Goal: Information Seeking & Learning: Learn about a topic

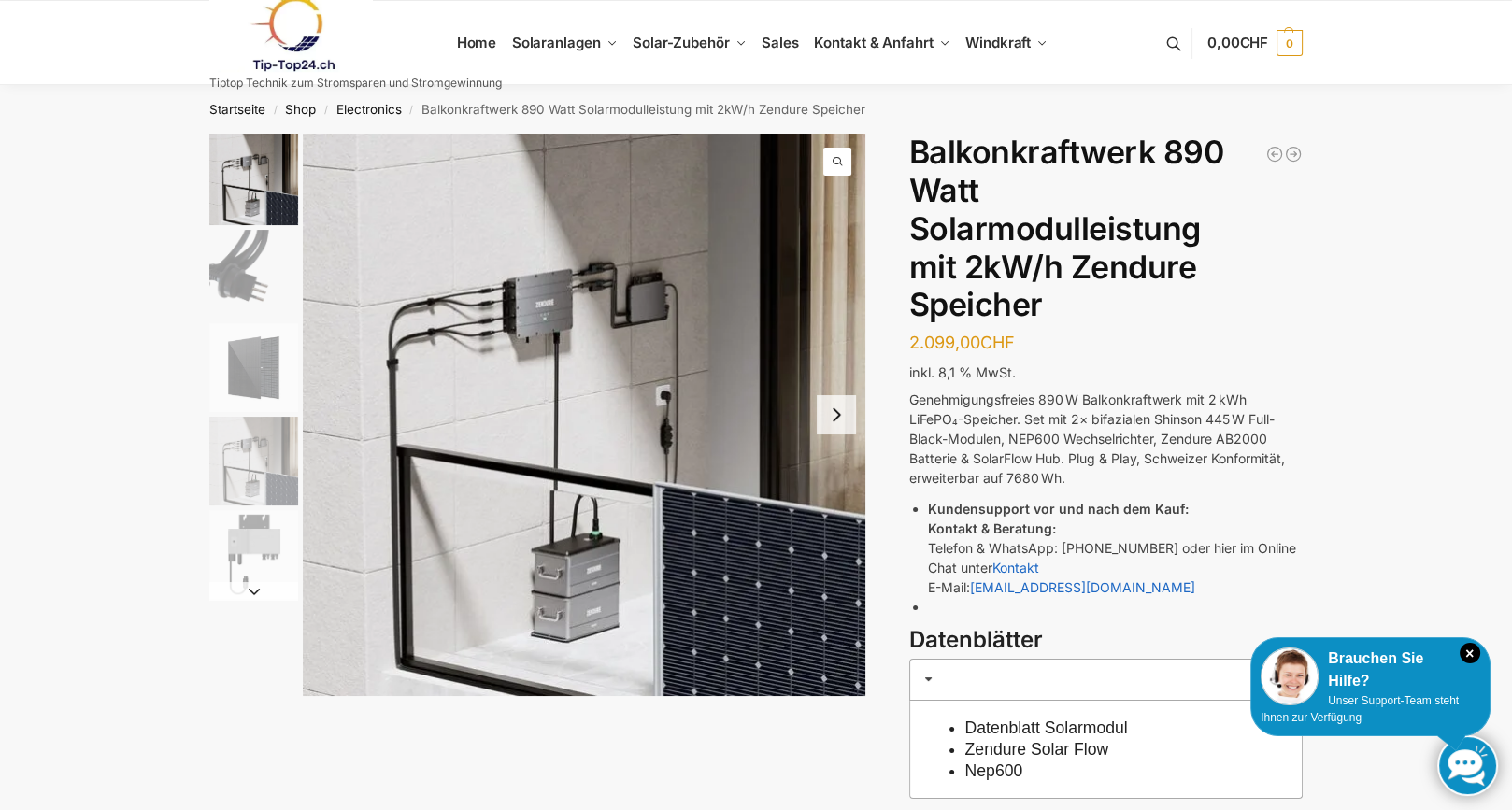
click at [232, 264] on img "2 / 5" at bounding box center [253, 273] width 89 height 88
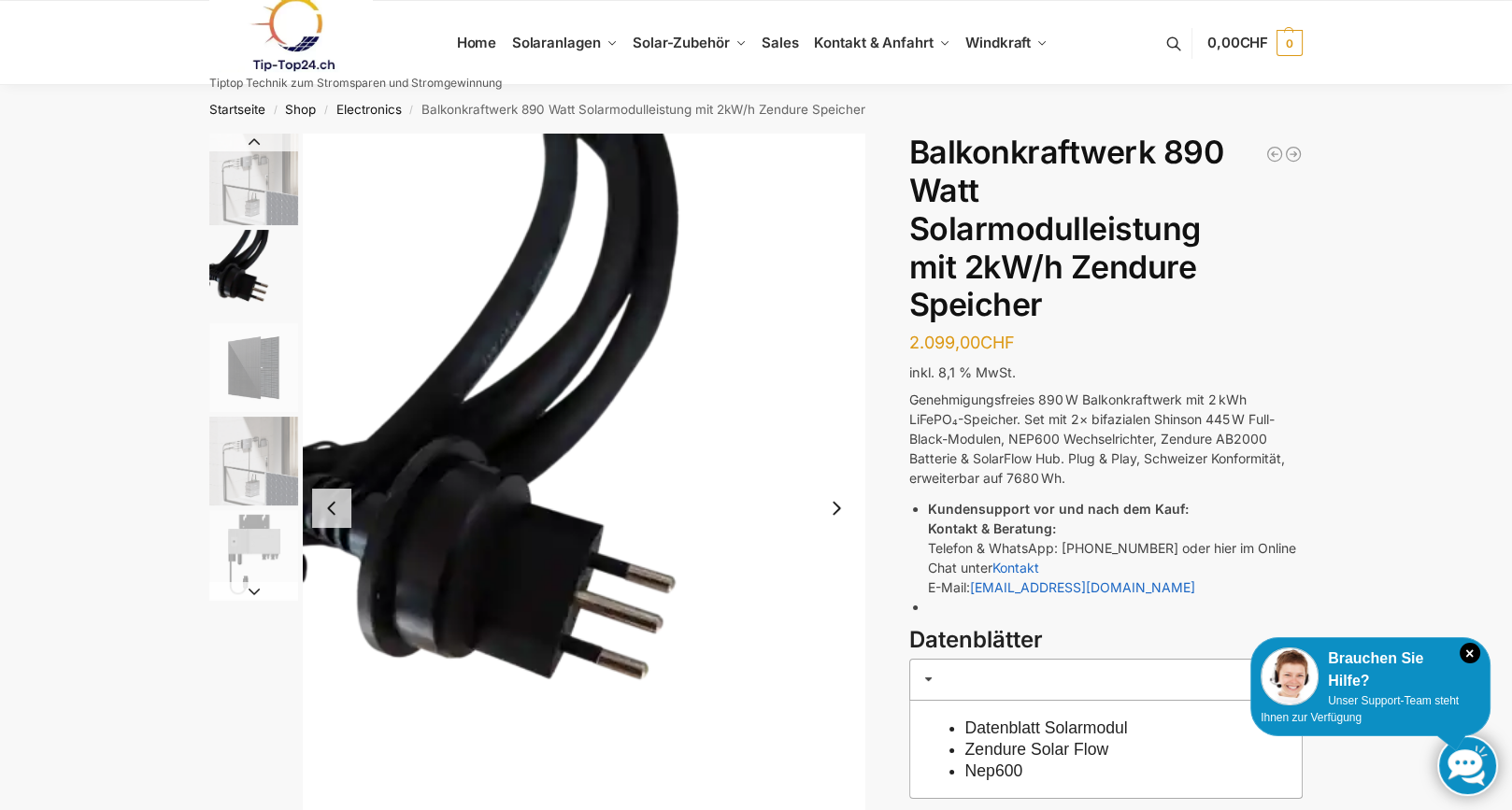
click at [245, 355] on img "3 / 5" at bounding box center [253, 367] width 89 height 88
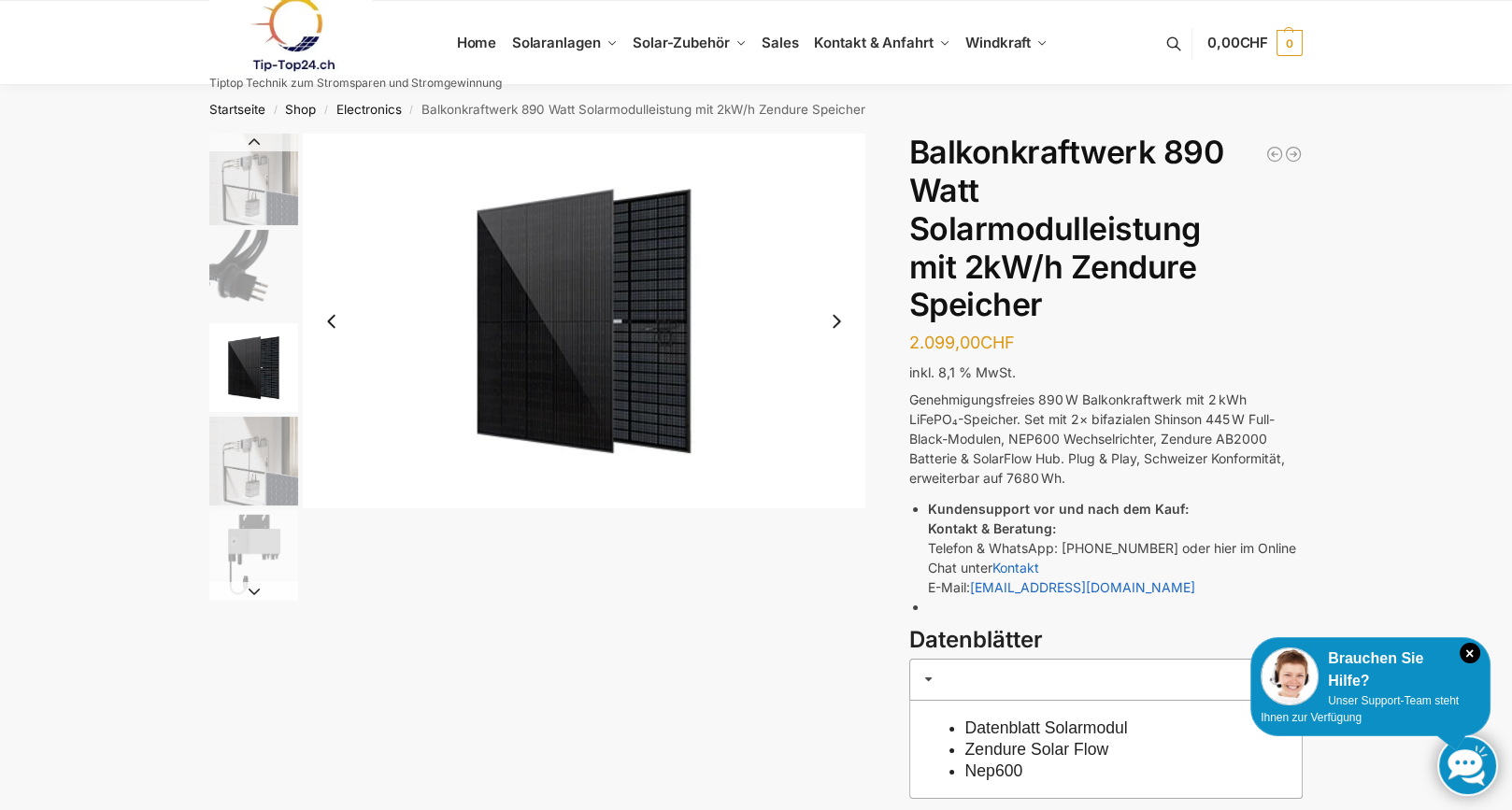
click at [253, 445] on img "4 / 5" at bounding box center [253, 460] width 89 height 88
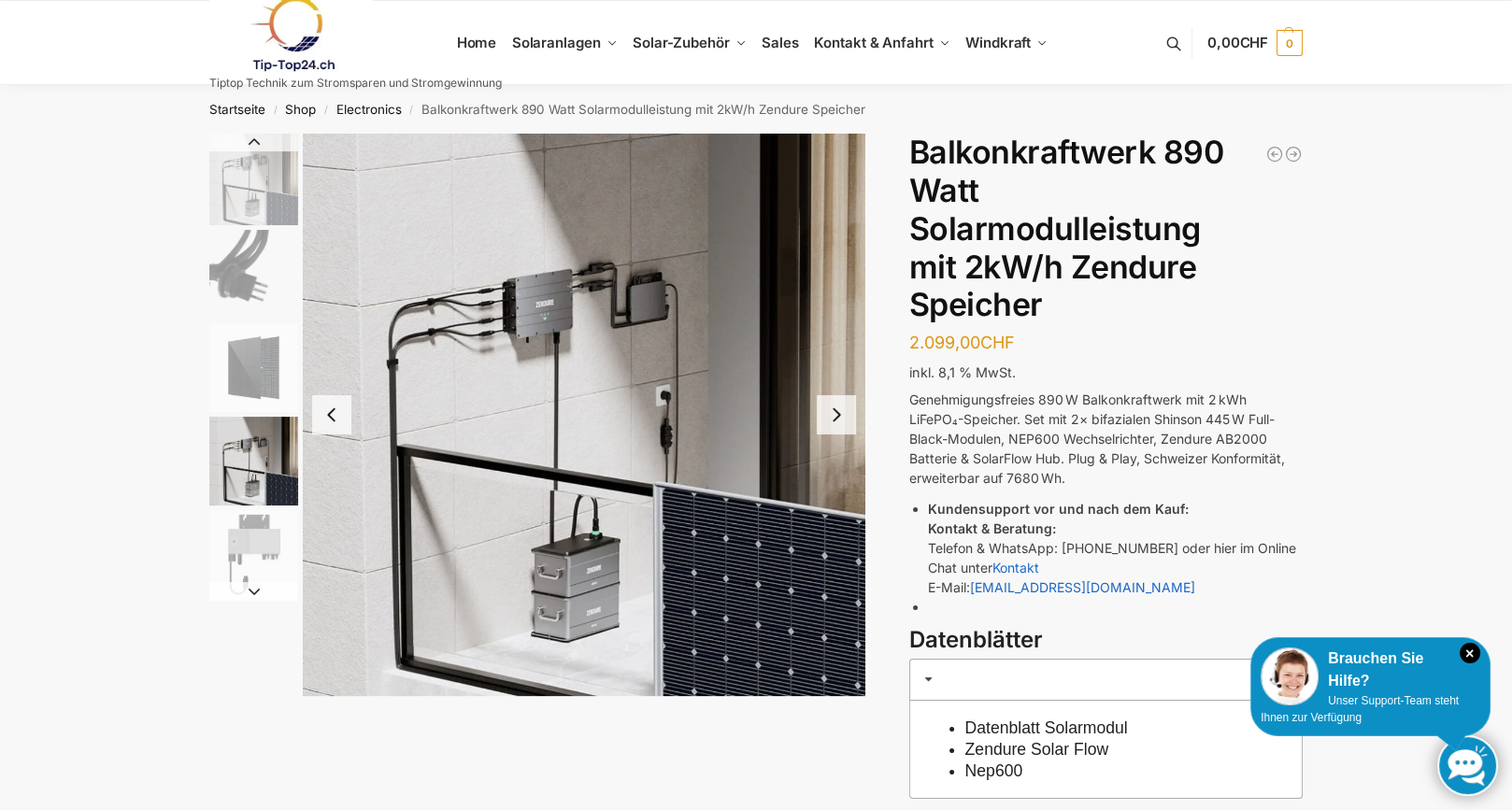
click at [252, 554] on img "5 / 5" at bounding box center [253, 553] width 89 height 88
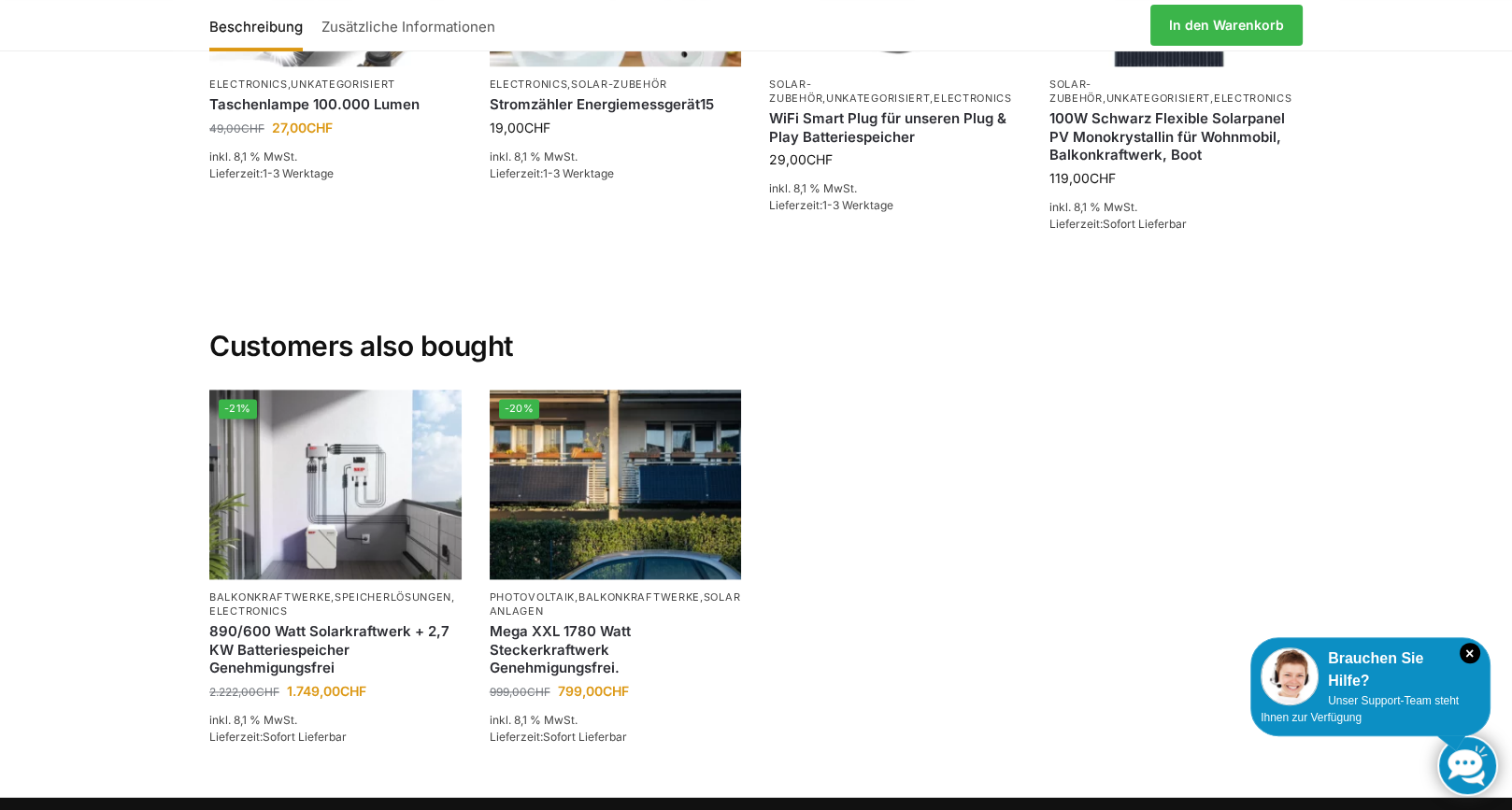
scroll to position [3940, 0]
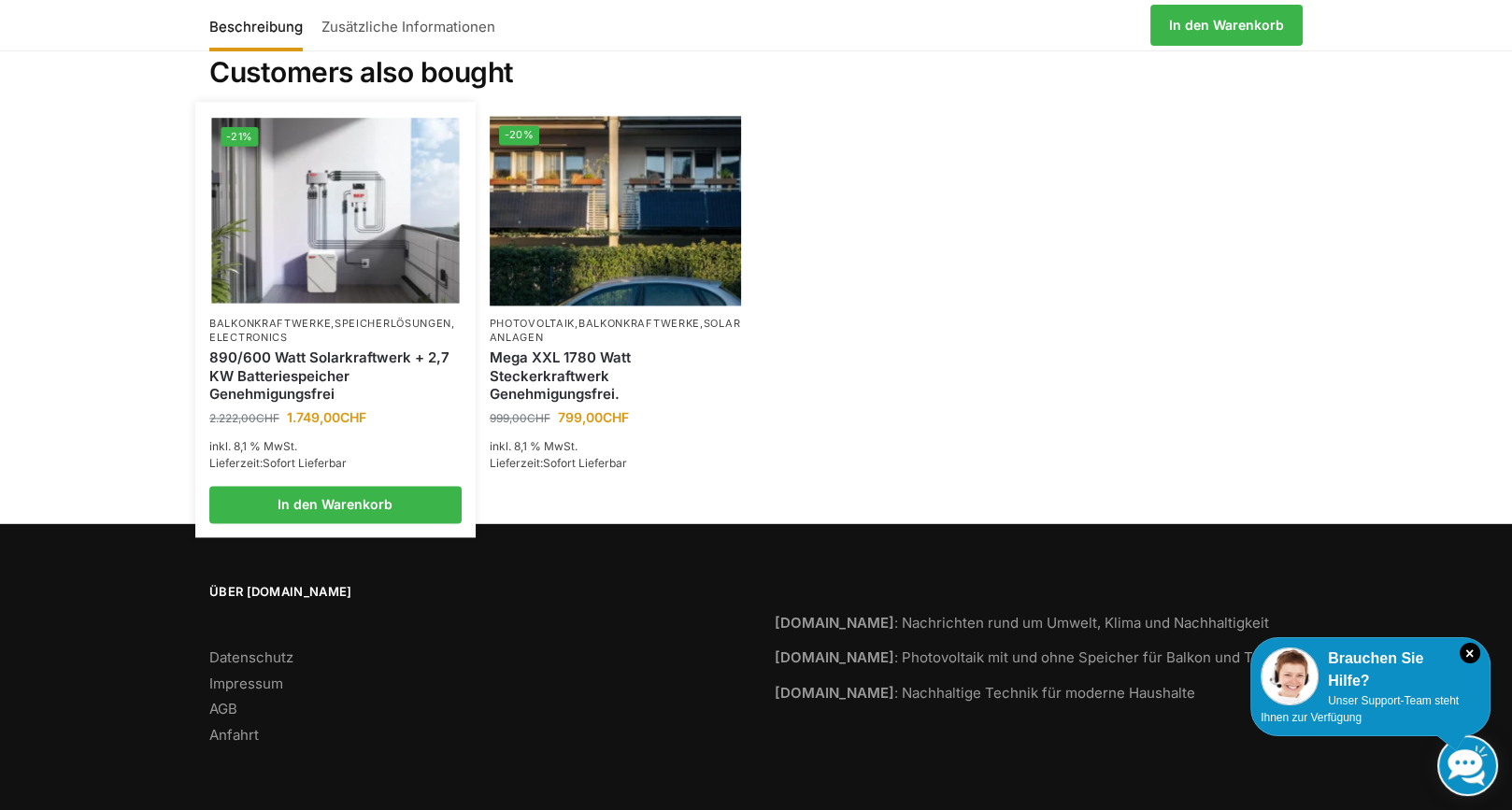
click at [330, 182] on img at bounding box center [335, 210] width 247 height 186
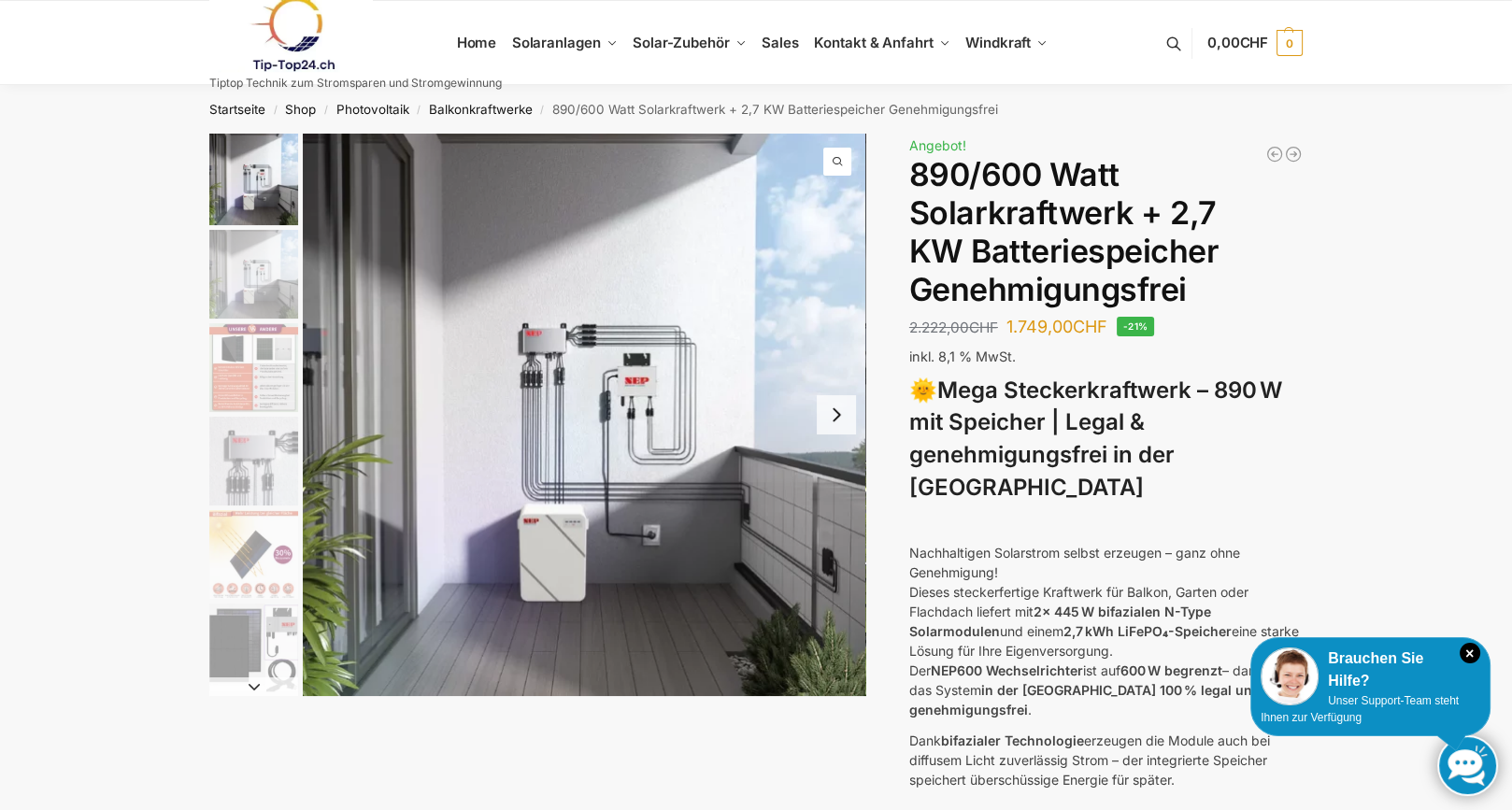
click at [691, 575] on img "1 / 12" at bounding box center [584, 414] width 562 height 562
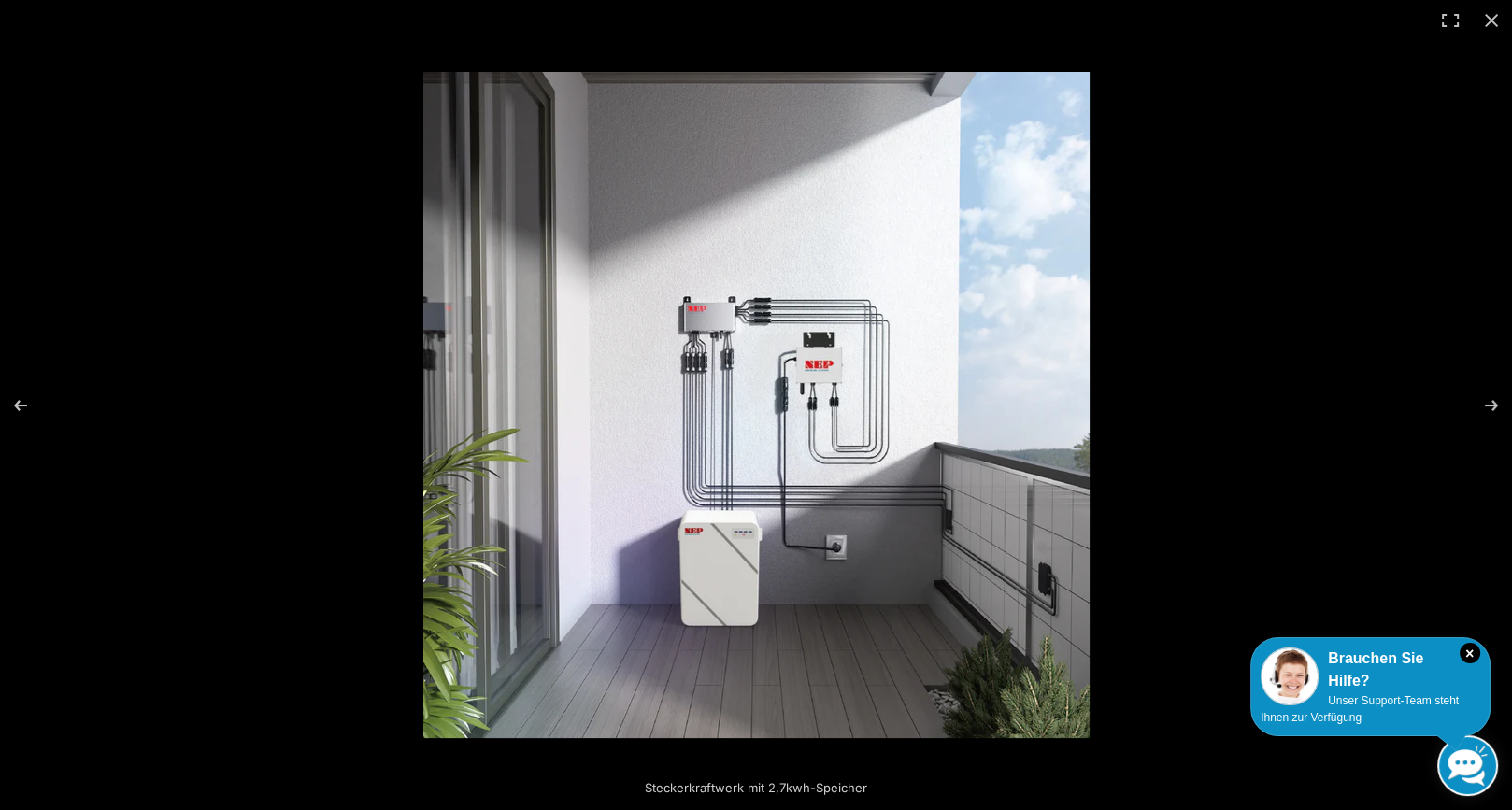
click at [823, 542] on img at bounding box center [756, 405] width 666 height 666
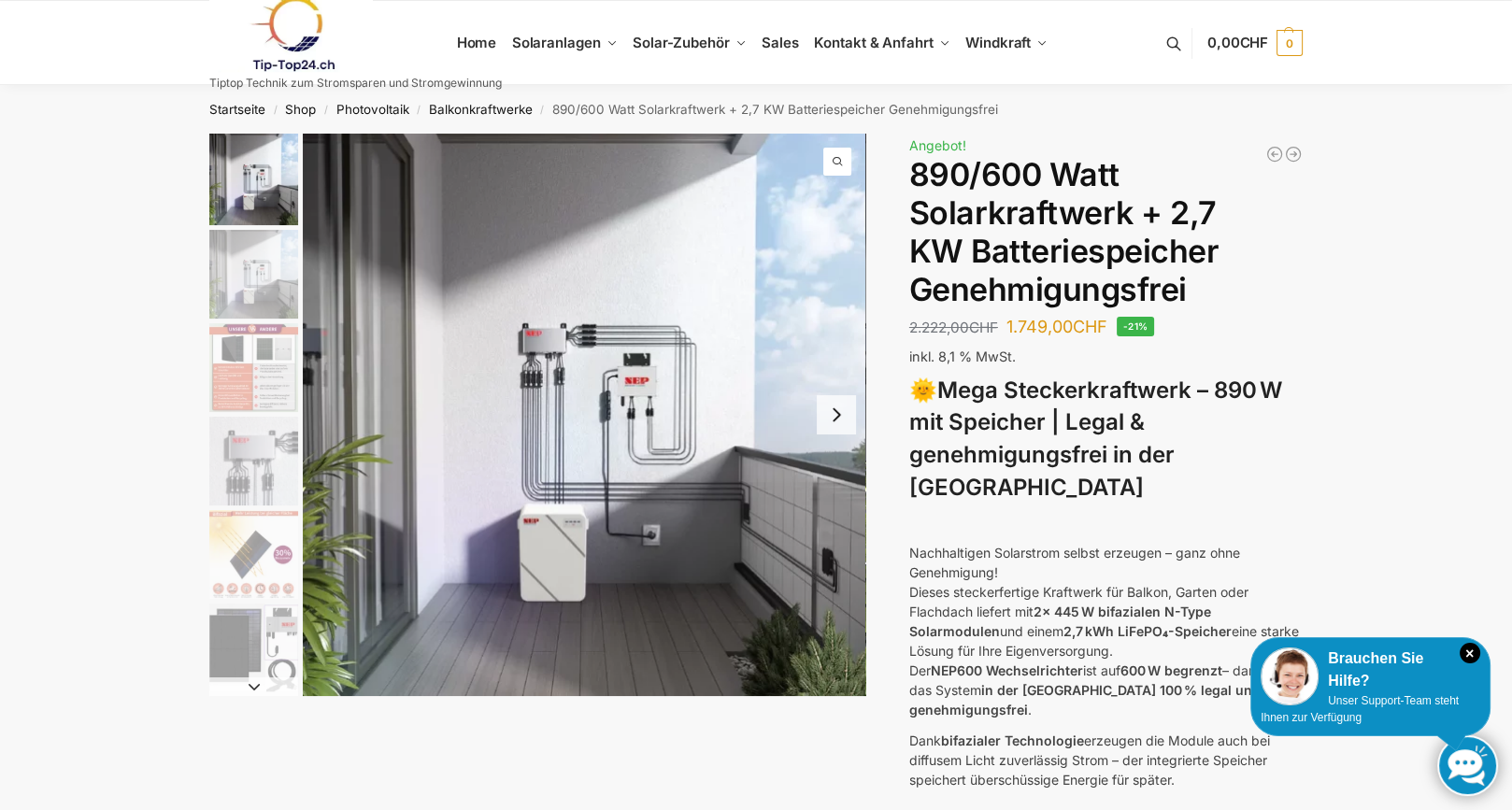
click at [830, 422] on button "Next slide" at bounding box center [836, 414] width 39 height 39
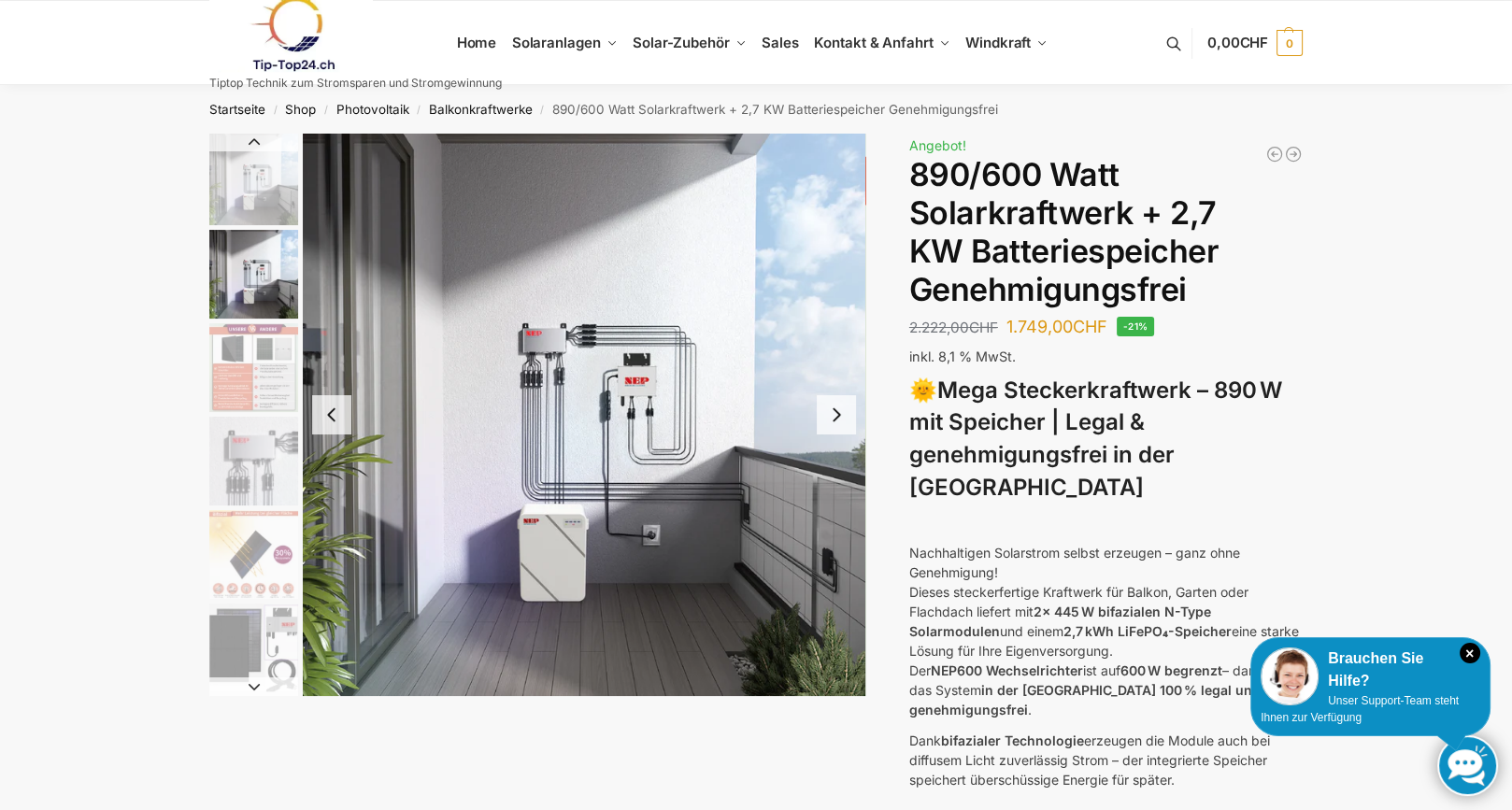
click at [830, 422] on button "Next slide" at bounding box center [836, 414] width 39 height 39
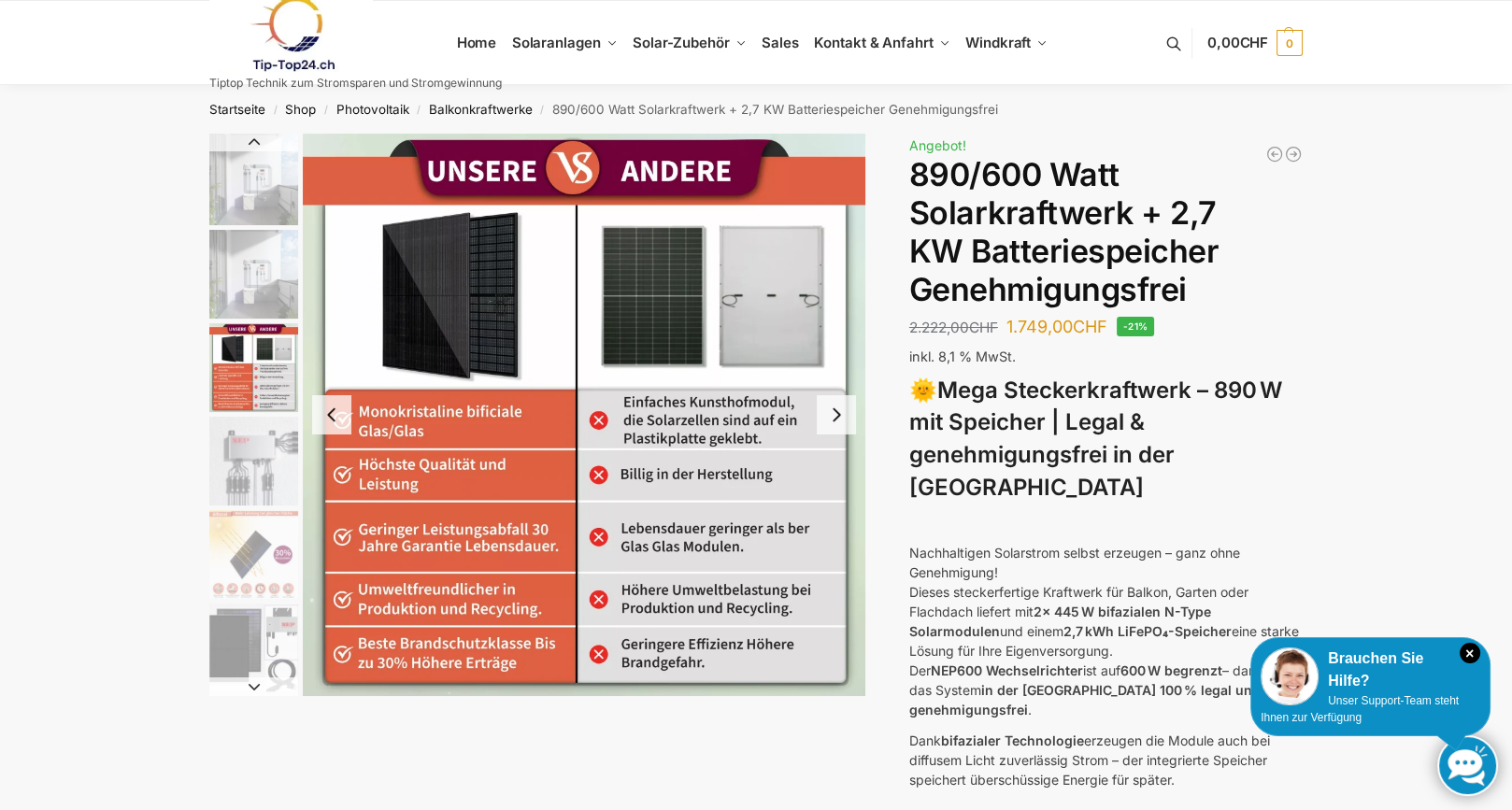
click at [830, 422] on button "Next slide" at bounding box center [836, 414] width 39 height 39
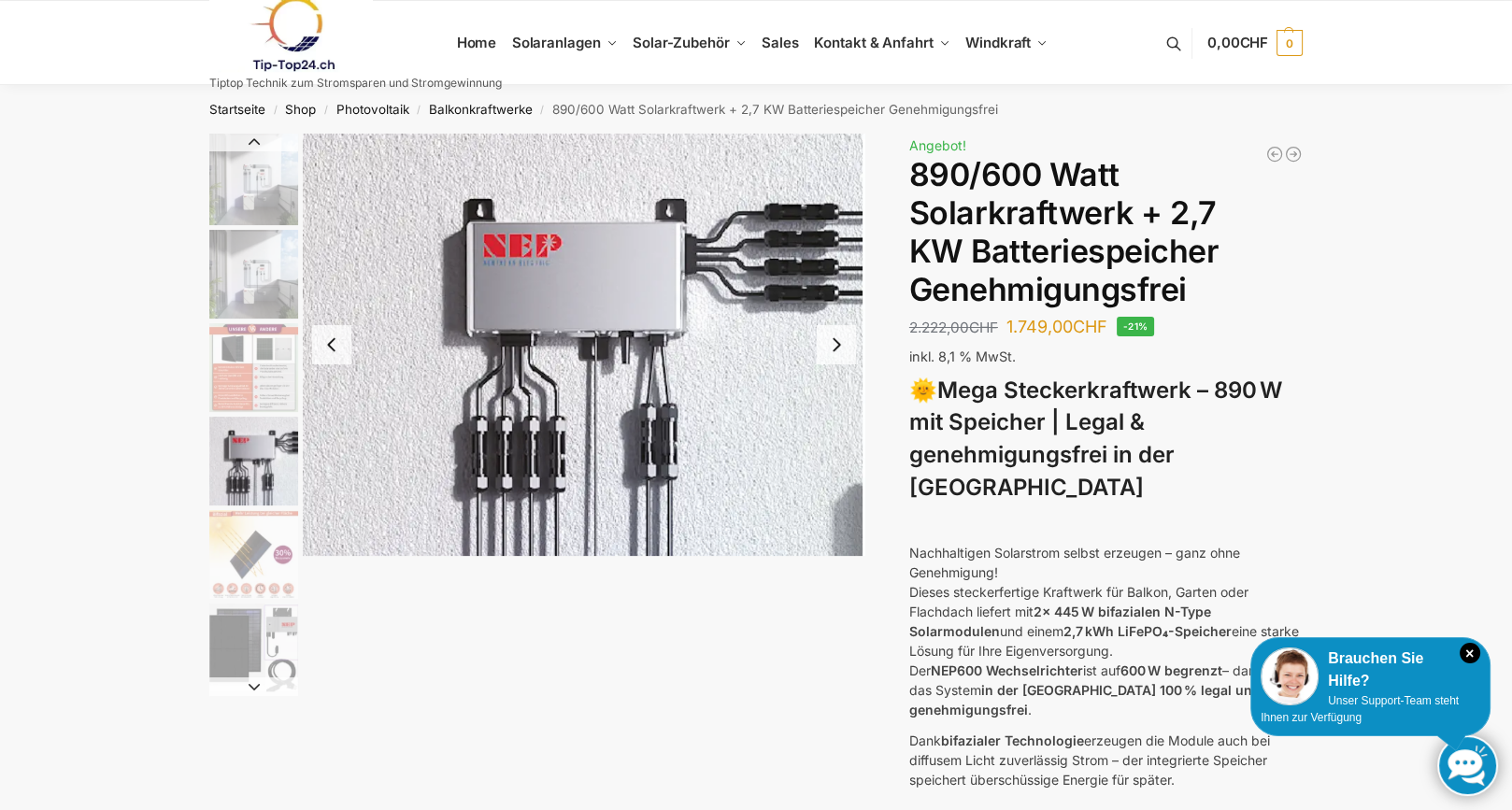
click at [830, 422] on img "4 / 12" at bounding box center [584, 344] width 562 height 422
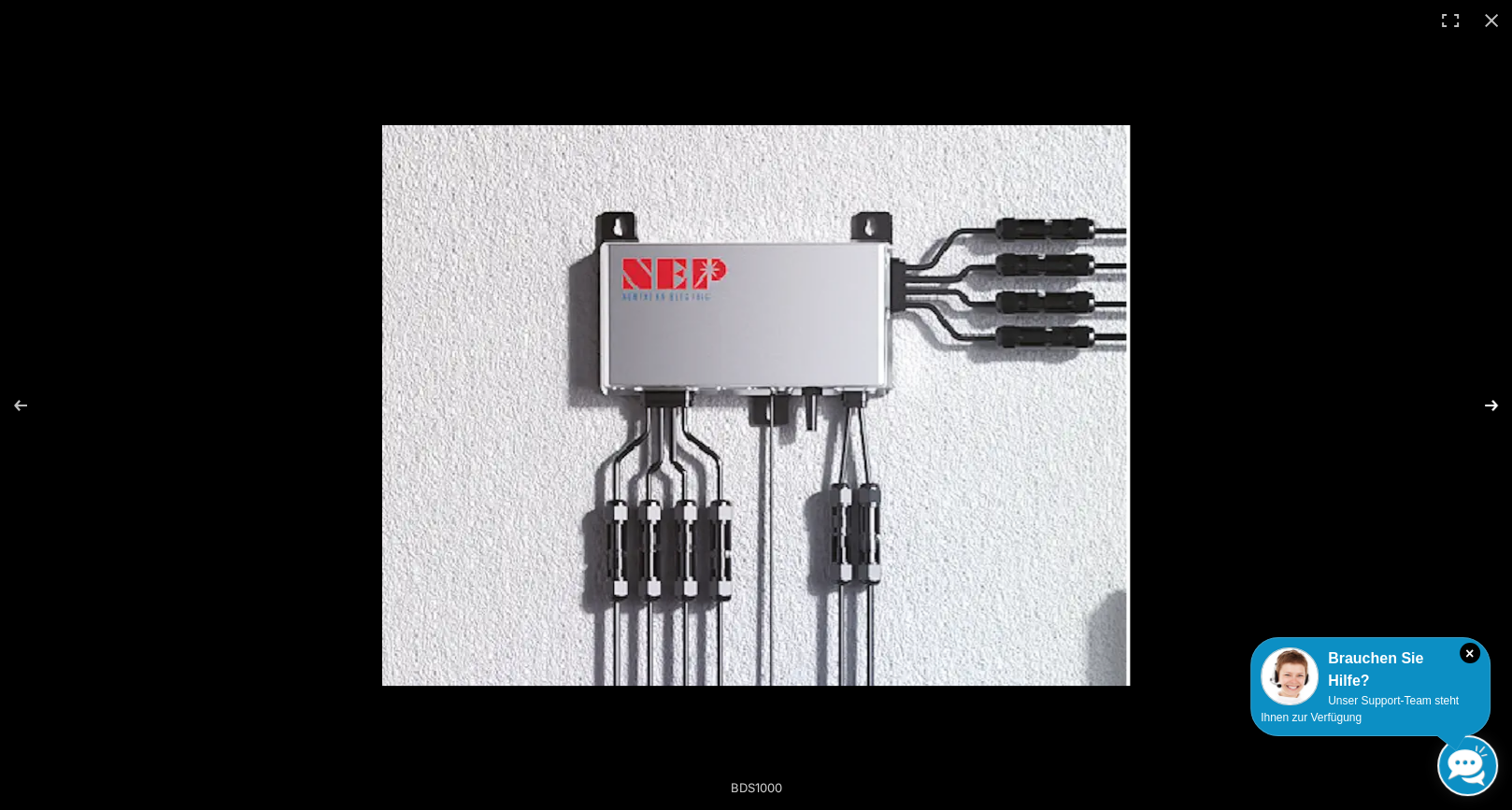
click at [1496, 402] on button "Next (arrow right)" at bounding box center [1478, 405] width 65 height 93
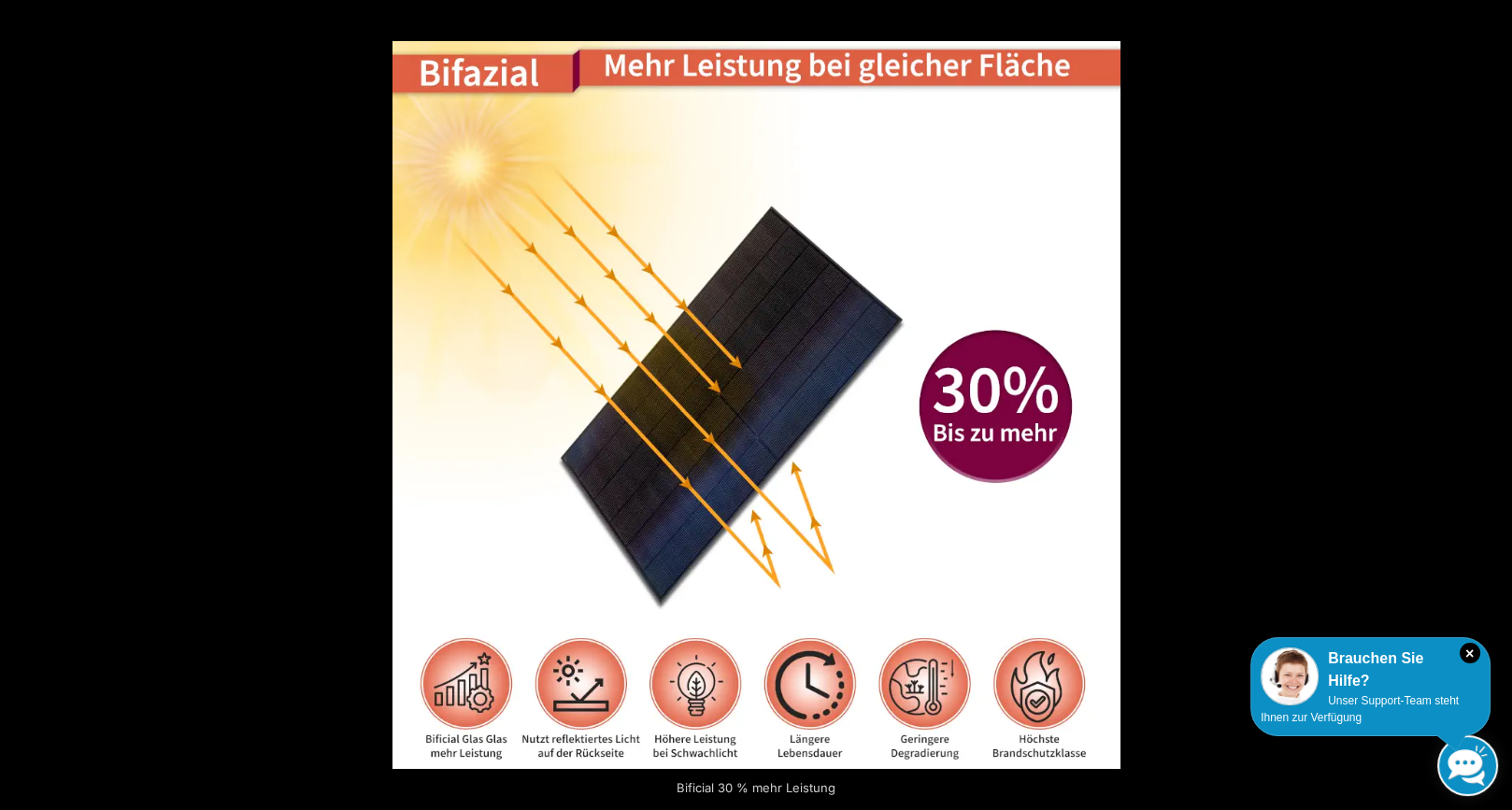
click at [1496, 402] on button "Next (arrow right)" at bounding box center [1478, 405] width 65 height 93
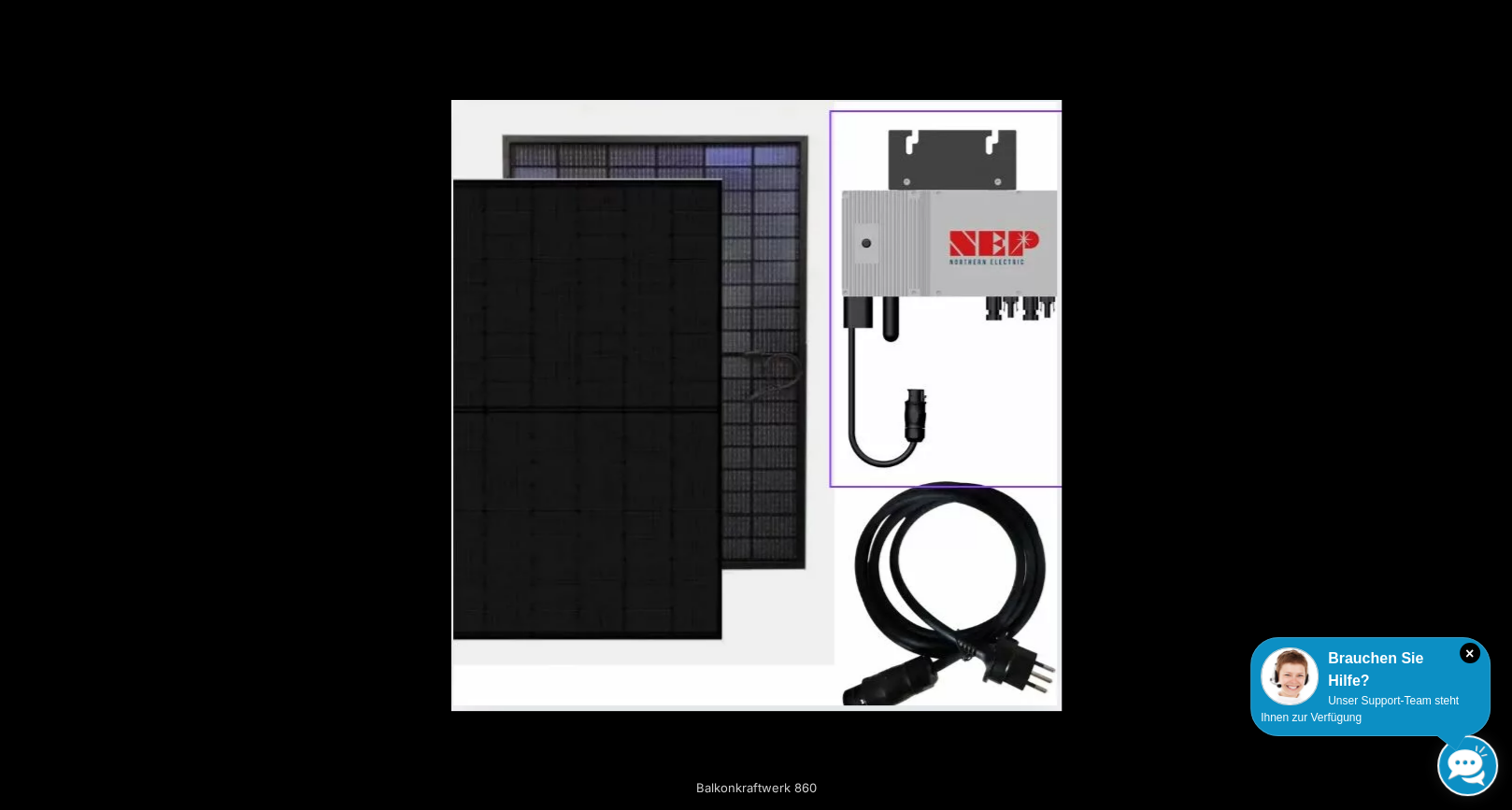
click at [1496, 402] on button "Next (arrow right)" at bounding box center [1478, 405] width 65 height 93
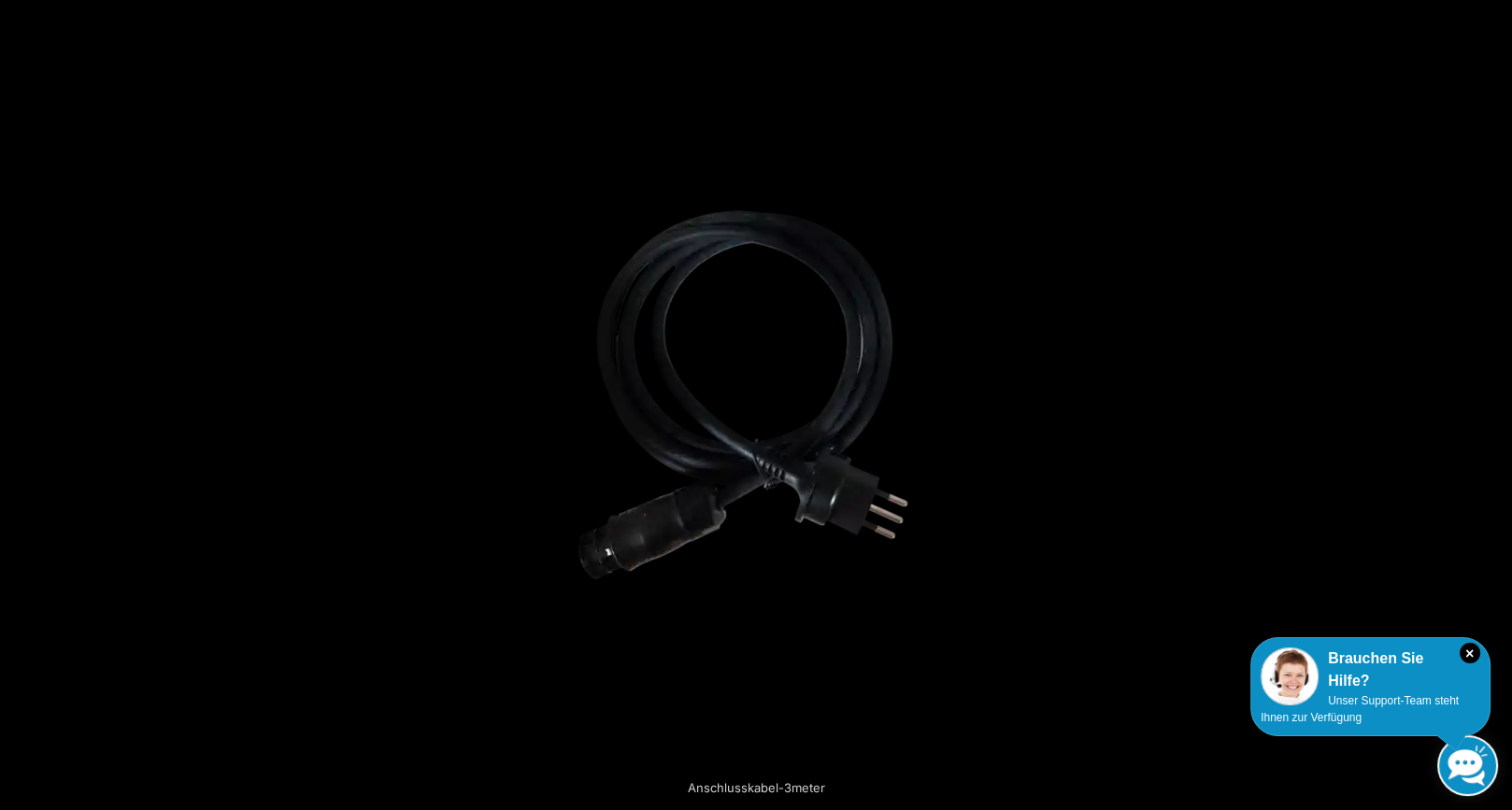
click at [1496, 402] on button "Next (arrow right)" at bounding box center [1478, 405] width 65 height 93
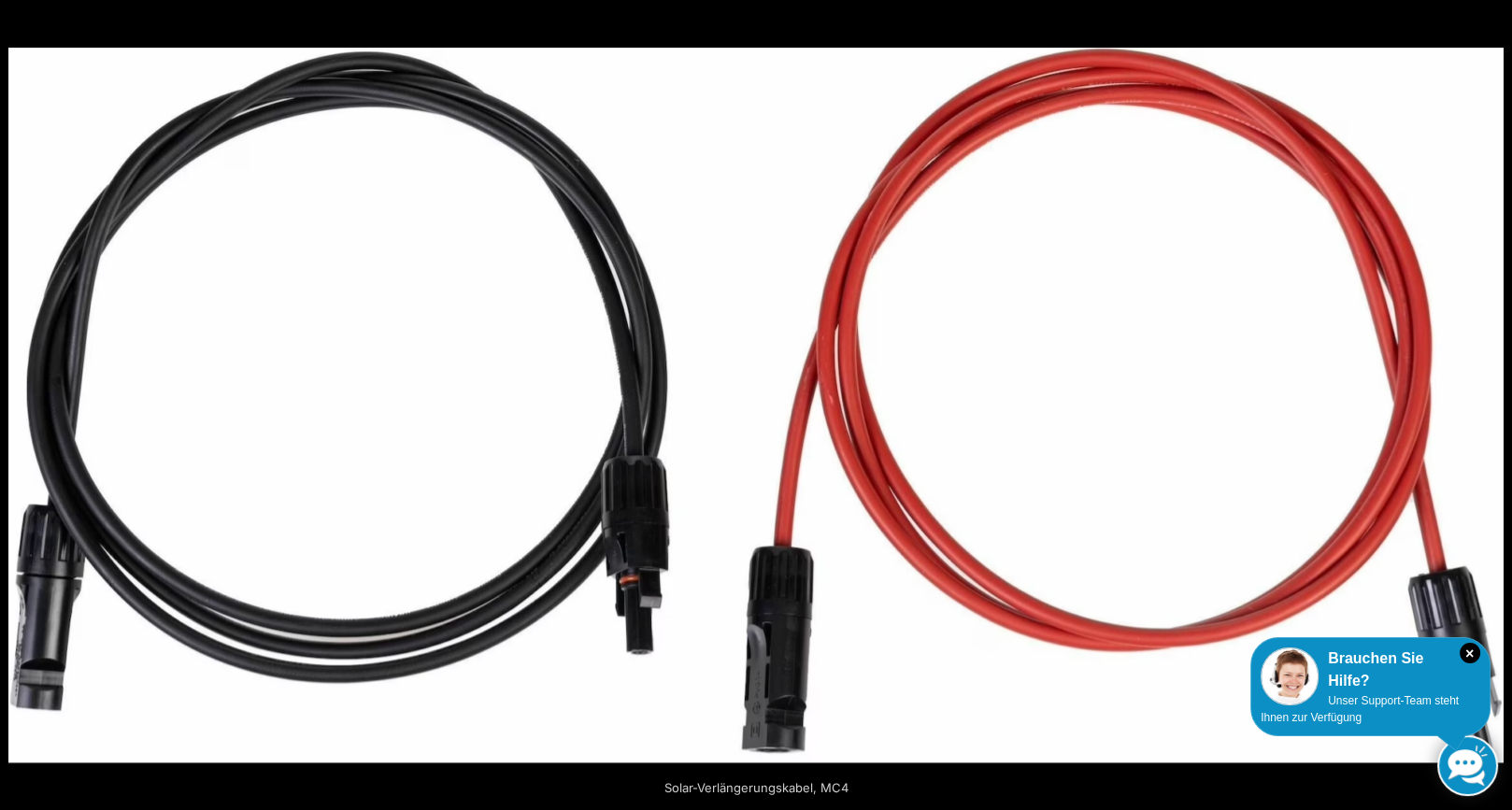
click at [1496, 402] on button "Next (arrow right)" at bounding box center [1478, 405] width 65 height 93
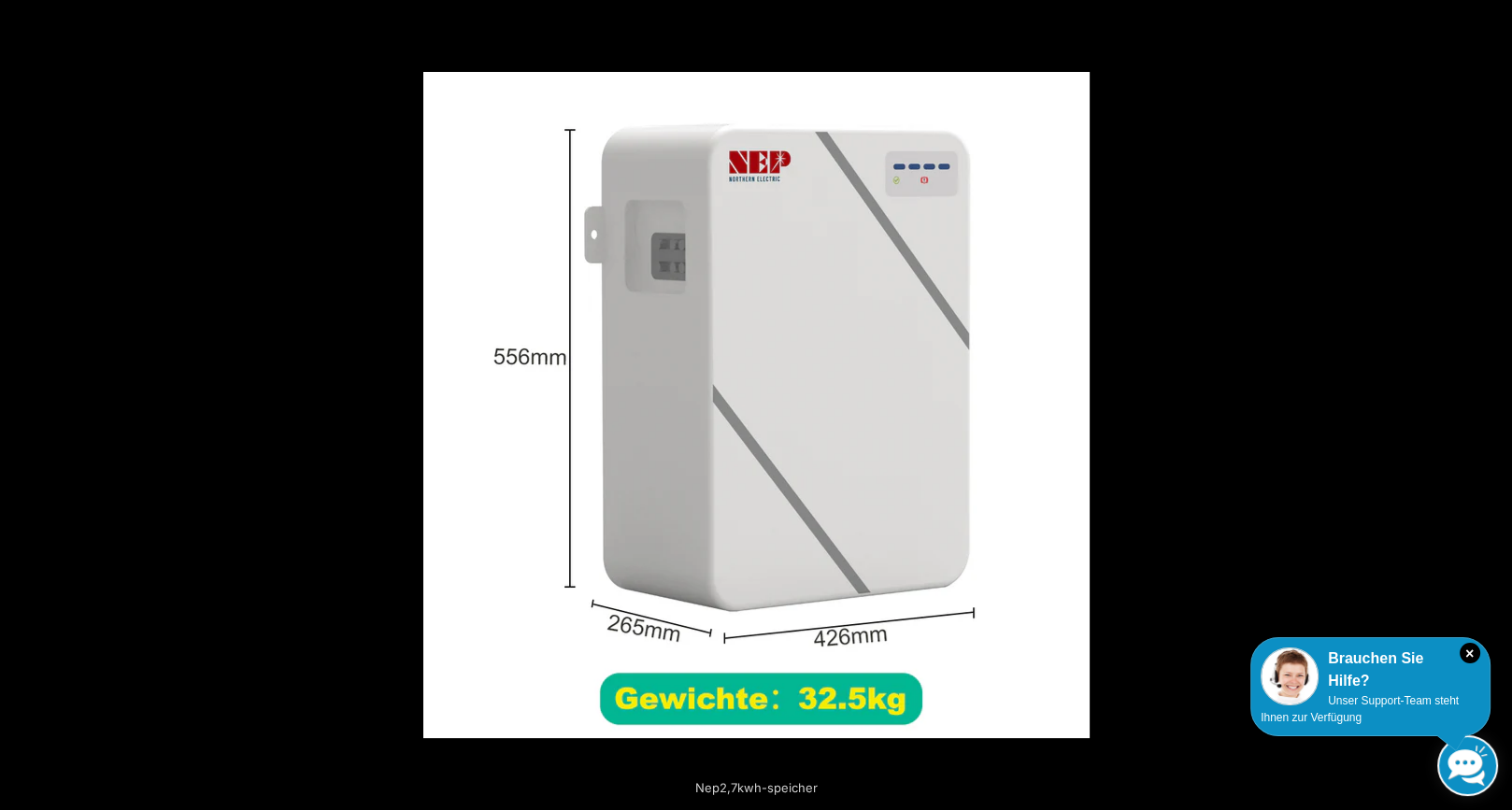
click at [1496, 402] on button "Next (arrow right)" at bounding box center [1478, 405] width 65 height 93
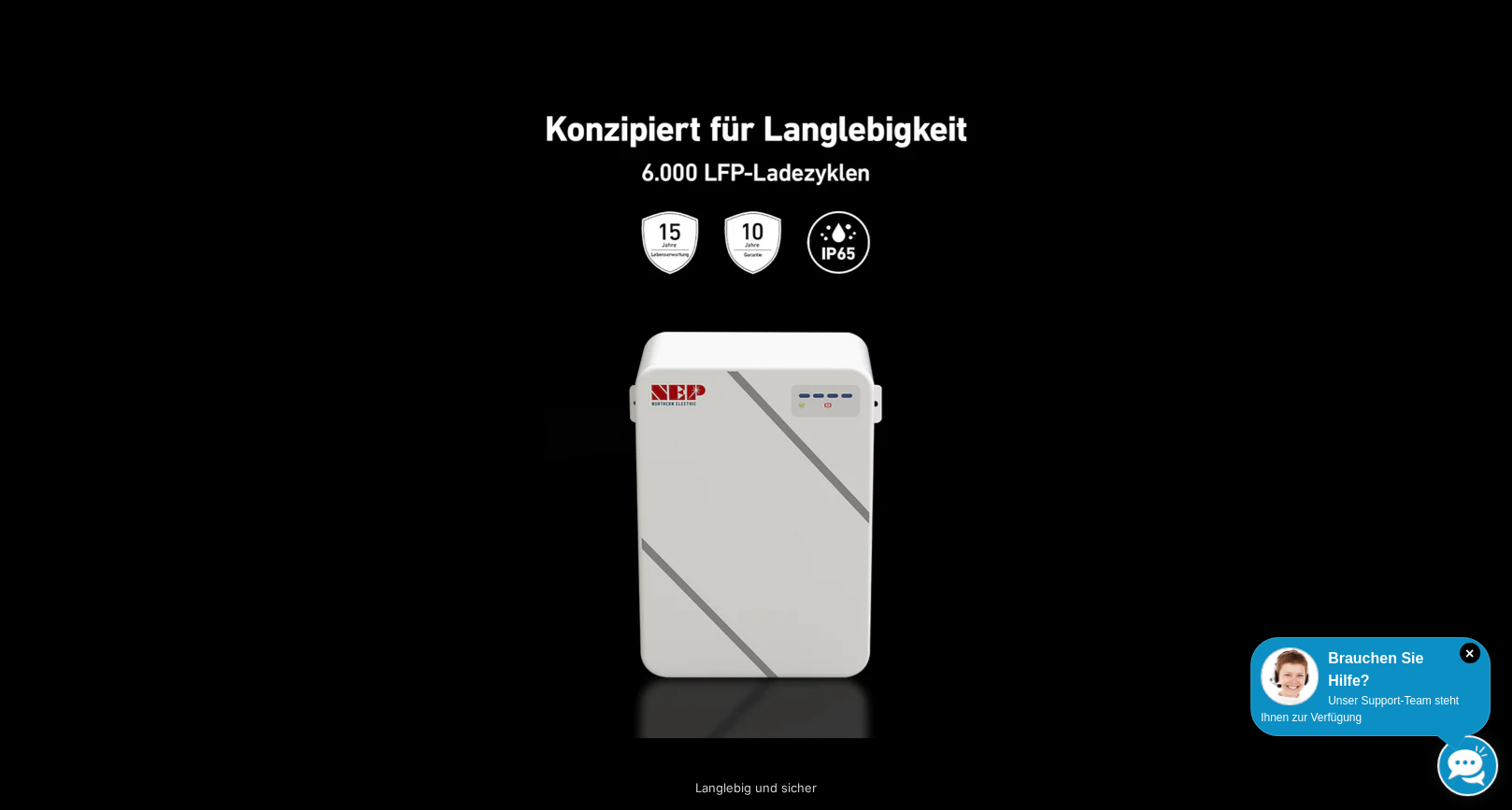
click at [1496, 402] on button "Next (arrow right)" at bounding box center [1478, 405] width 65 height 93
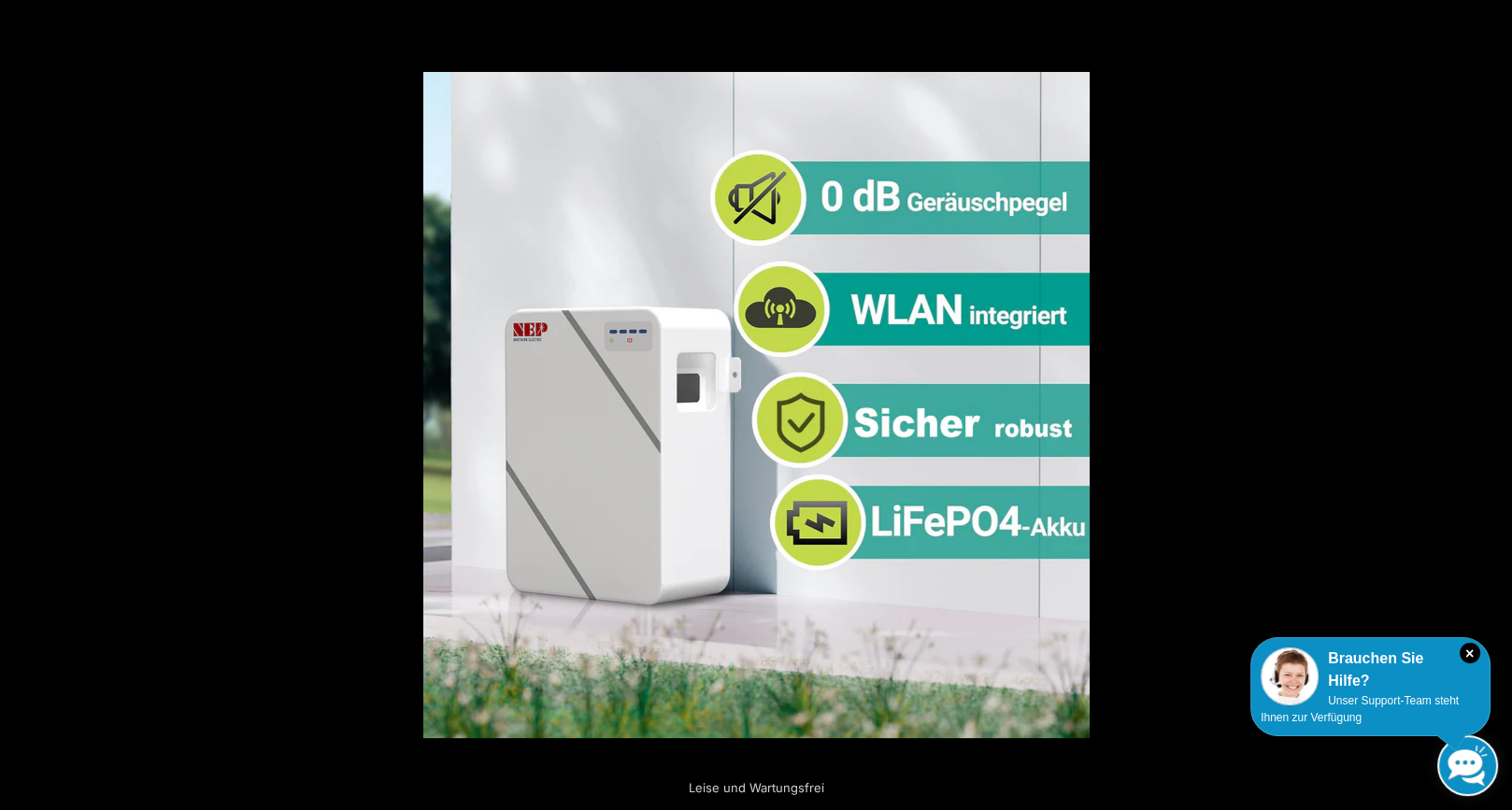
click at [1497, 402] on button "Next (arrow right)" at bounding box center [1478, 405] width 65 height 93
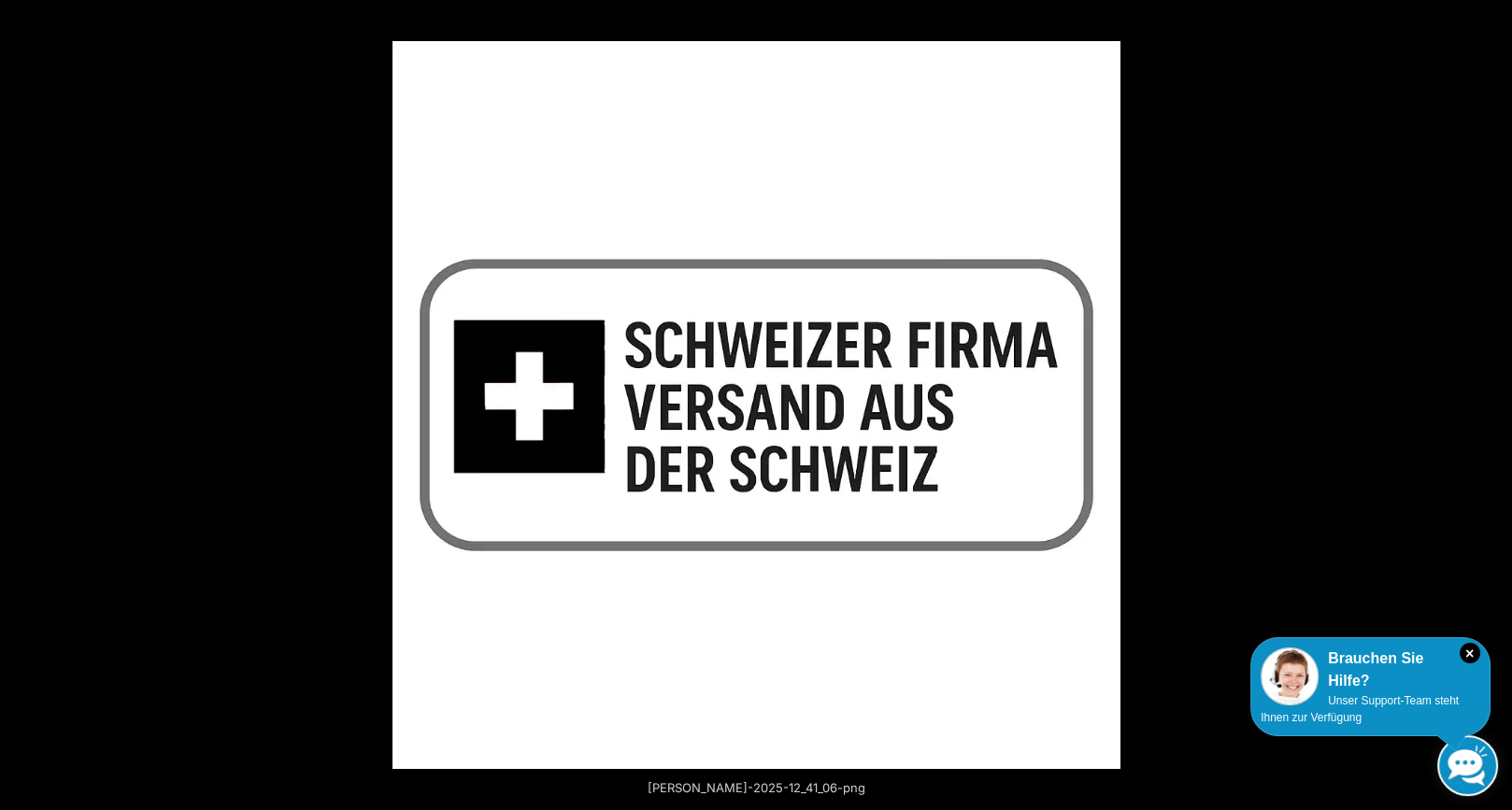
click at [1497, 402] on button "Next (arrow right)" at bounding box center [1478, 405] width 65 height 93
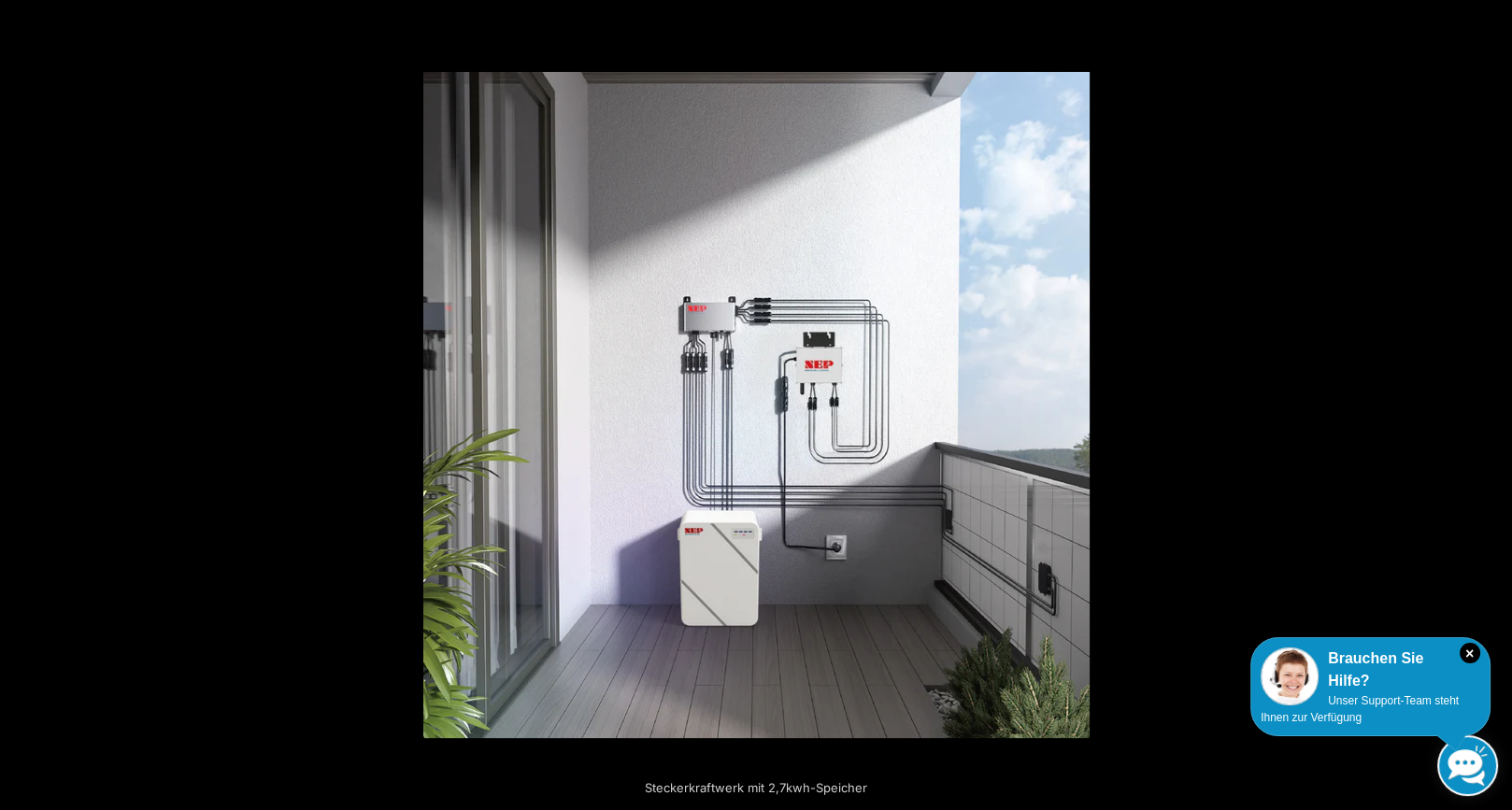
click at [1497, 402] on button "Next (arrow right)" at bounding box center [1478, 405] width 65 height 93
